Goal: Find specific page/section: Find specific page/section

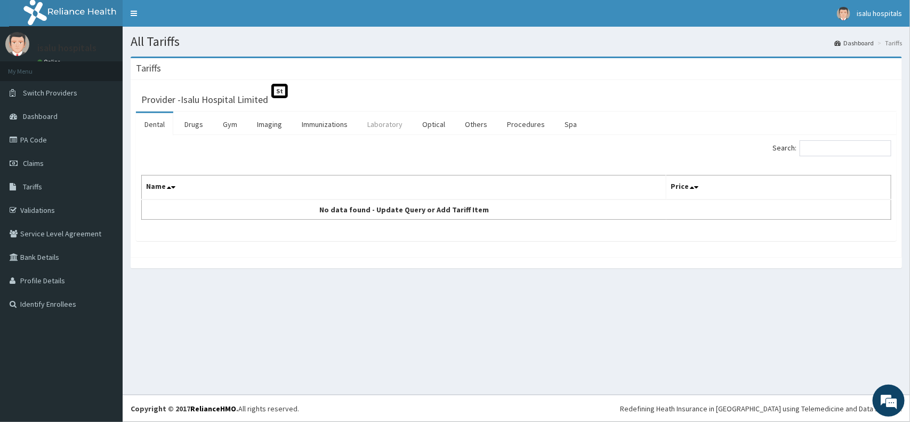
click at [389, 124] on link "Laboratory" at bounding box center [385, 124] width 52 height 22
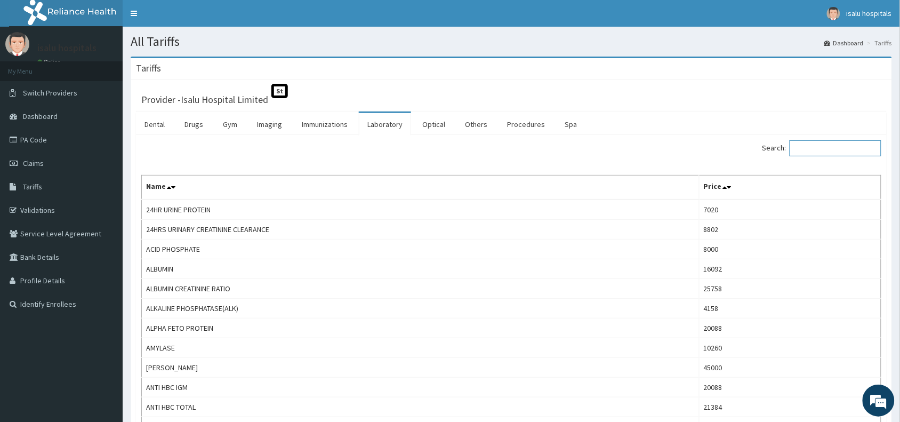
click at [820, 150] on input "Search:" at bounding box center [835, 148] width 92 height 16
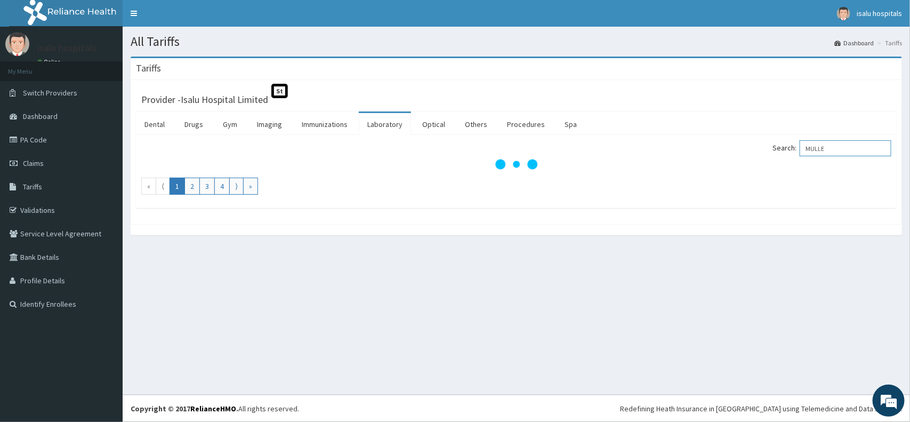
type input "[PERSON_NAME]"
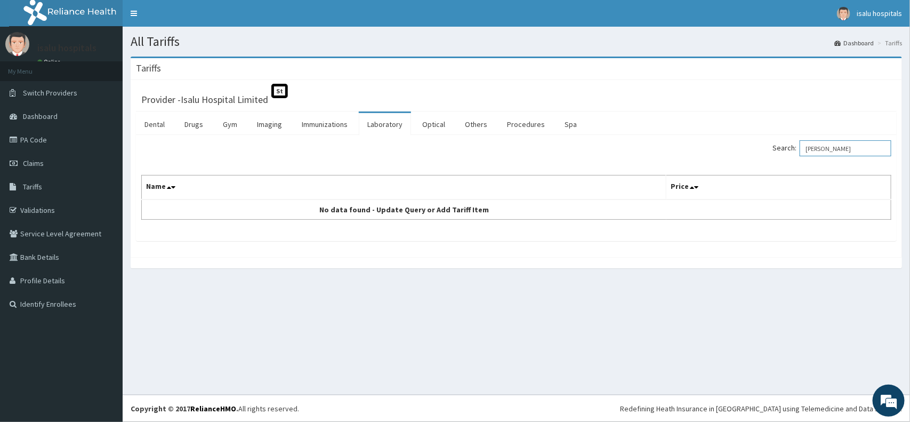
drag, startPoint x: 849, startPoint y: 148, endPoint x: 760, endPoint y: 151, distance: 89.1
click at [760, 151] on div "Search: [PERSON_NAME]" at bounding box center [708, 149] width 367 height 19
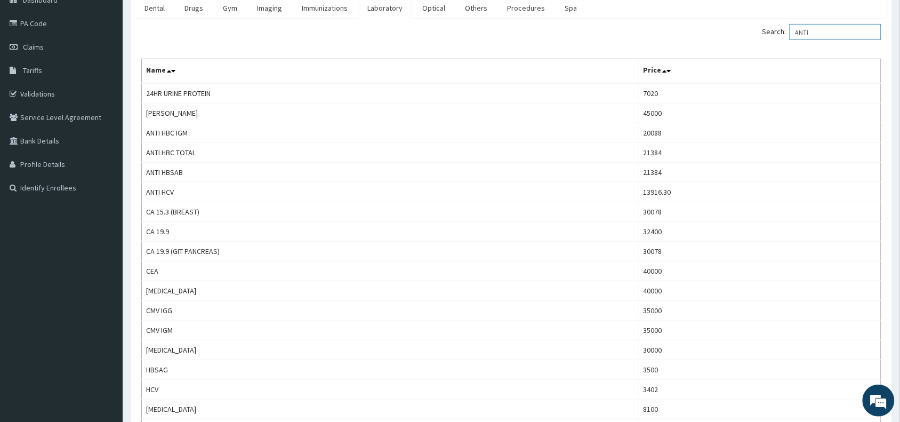
scroll to position [55, 0]
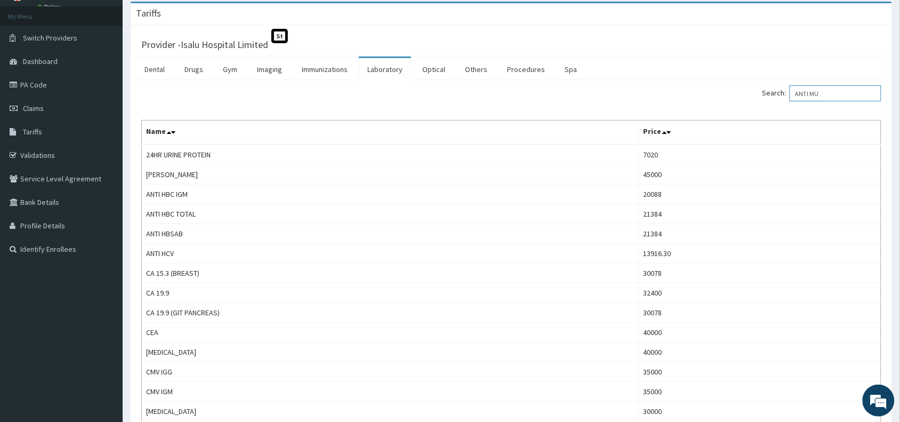
type input "ANTI MUL"
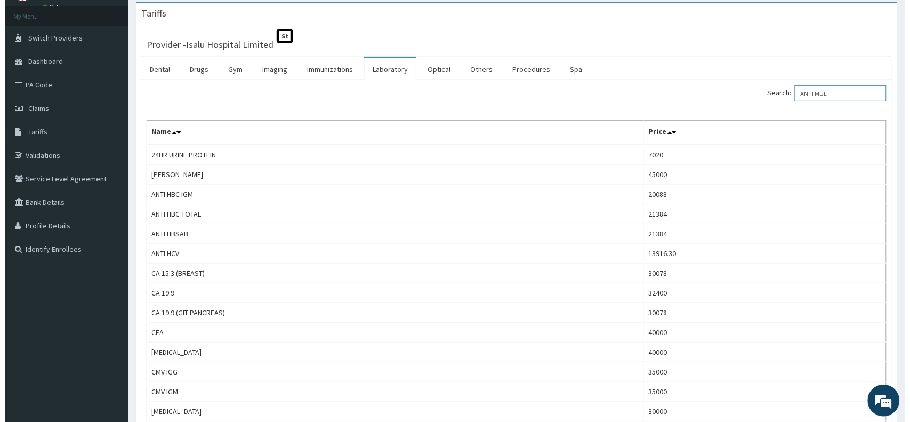
scroll to position [0, 0]
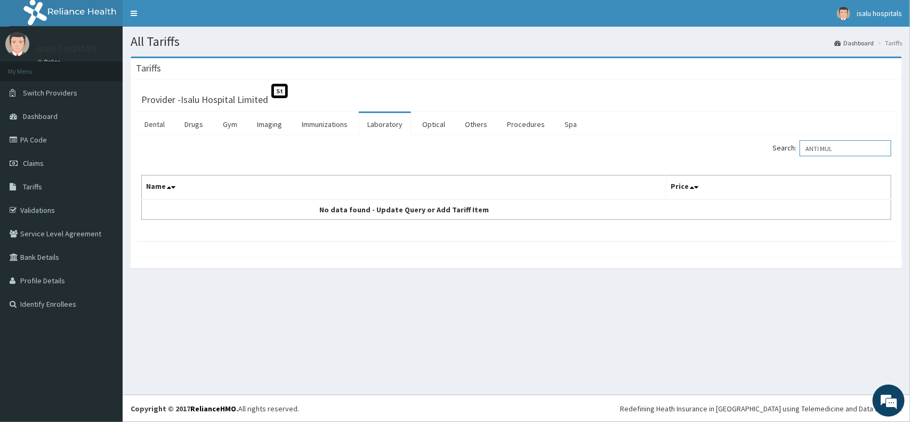
drag, startPoint x: 860, startPoint y: 143, endPoint x: 686, endPoint y: 161, distance: 174.7
click at [686, 161] on div "Search: ANTI MUL Name Price No data found - Update Query or Add Tariff Item" at bounding box center [516, 179] width 750 height 79
type input "ANTIM"
click at [53, 142] on link "PA Code" at bounding box center [61, 139] width 123 height 23
